Goal: Information Seeking & Learning: Find specific page/section

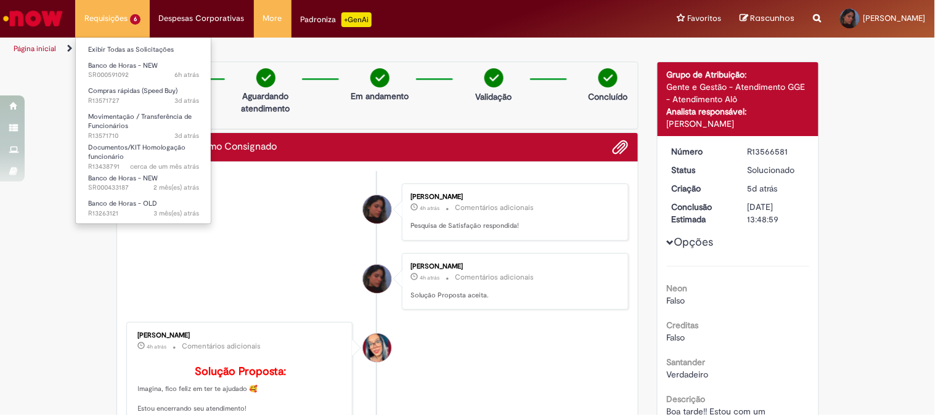
click at [121, 58] on li "Banco de Horas - NEW 6h atrás 6 horas atrás SR000591092" at bounding box center [144, 69] width 136 height 25
click at [121, 55] on link "Exibir Todas as Solicitações" at bounding box center [144, 50] width 136 height 14
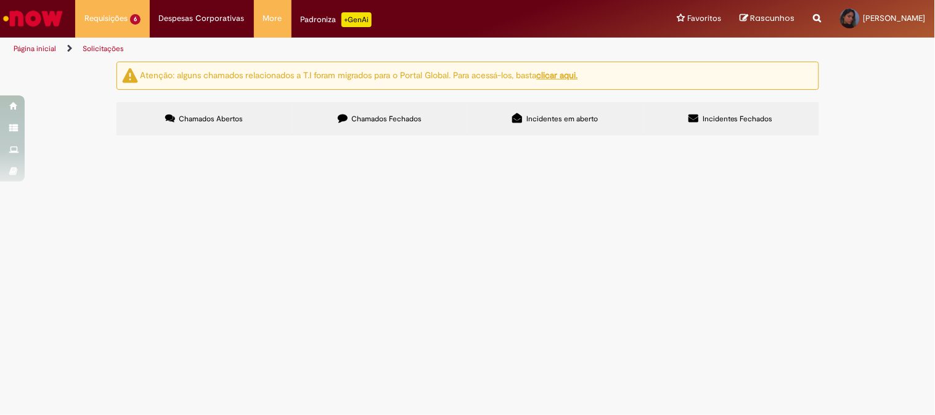
click at [60, 15] on img "Ir para a Homepage" at bounding box center [32, 18] width 63 height 25
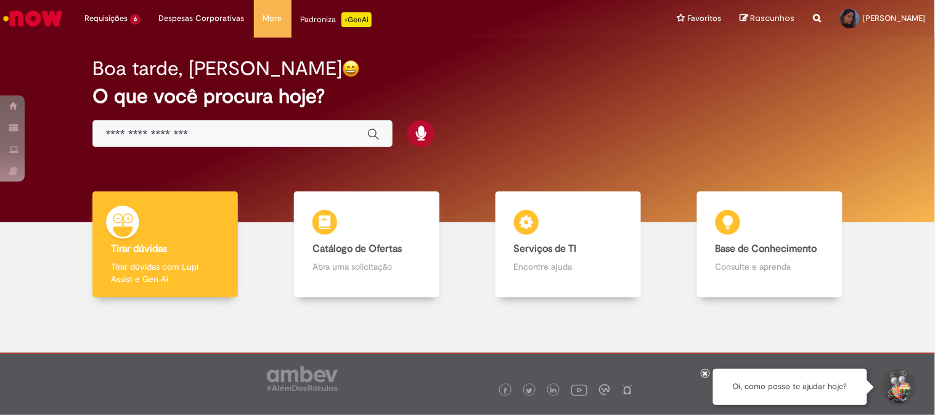
click at [174, 133] on input "Basta digitar aqui" at bounding box center [229, 135] width 249 height 14
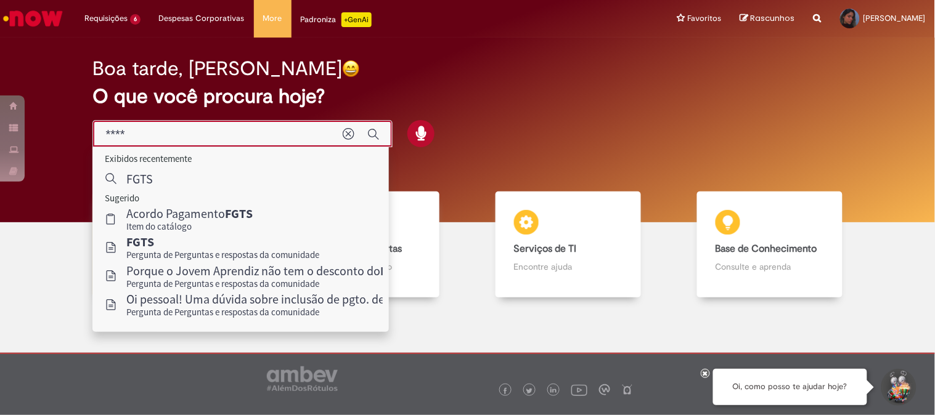
type input "****"
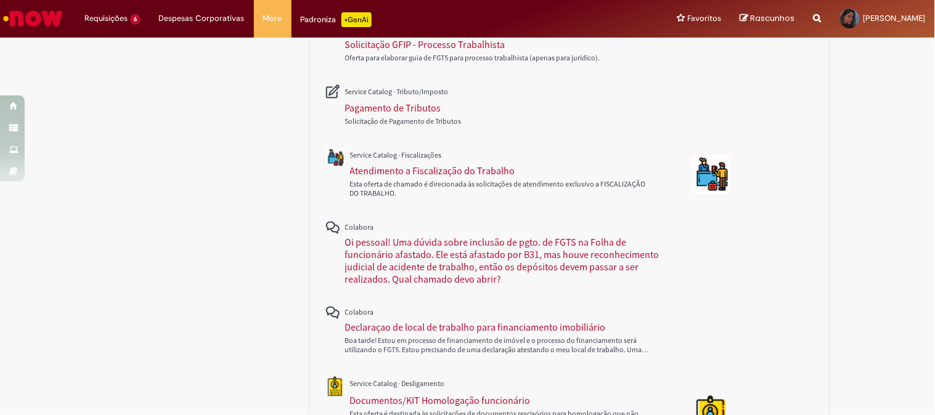
scroll to position [594, 0]
